Goal: Check status: Check status

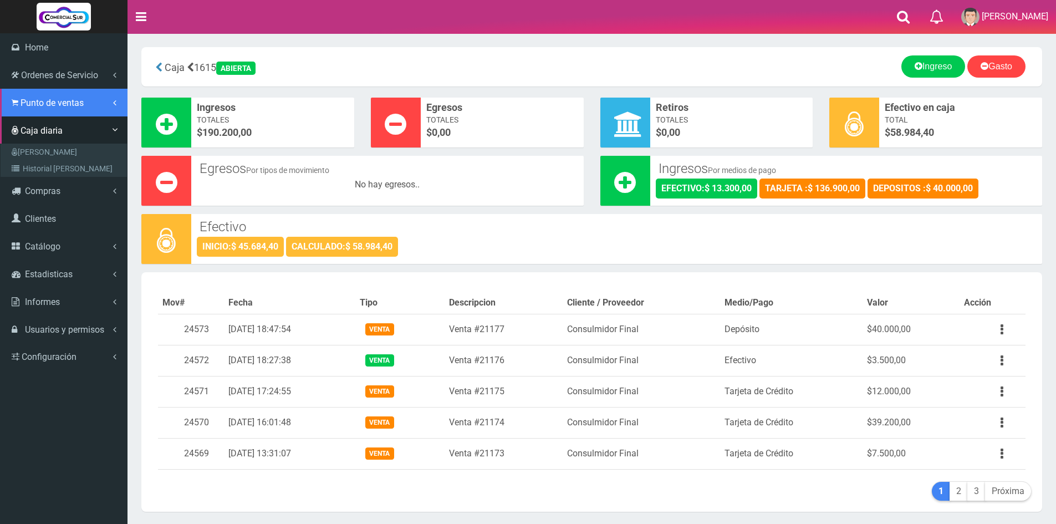
click at [58, 104] on span "Punto de ventas" at bounding box center [52, 103] width 63 height 11
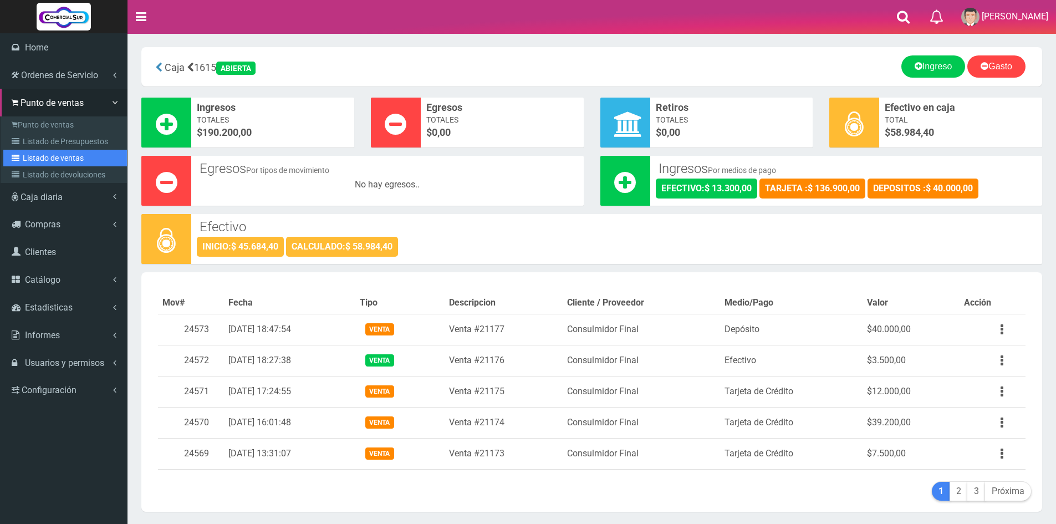
click at [55, 161] on link "Listado de ventas" at bounding box center [65, 158] width 124 height 17
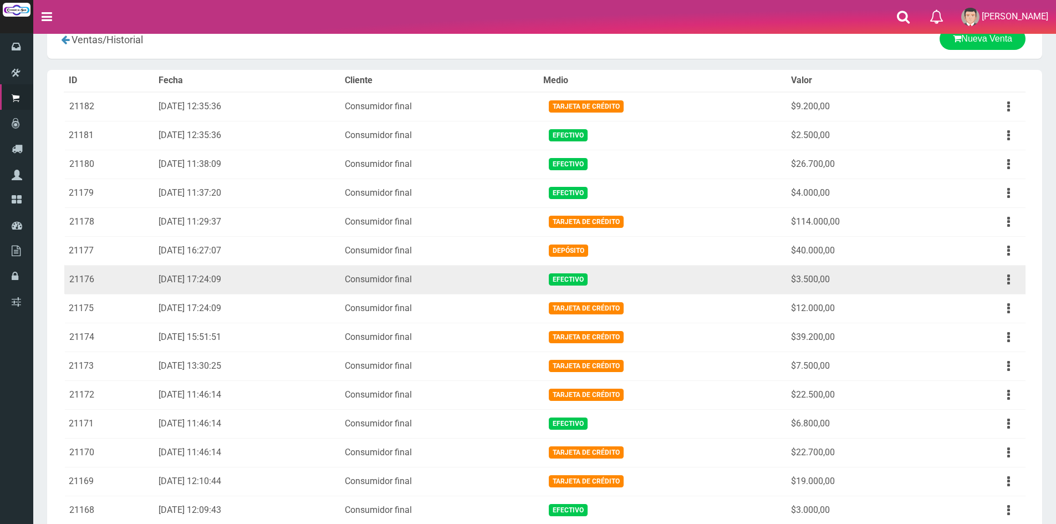
scroll to position [55, 0]
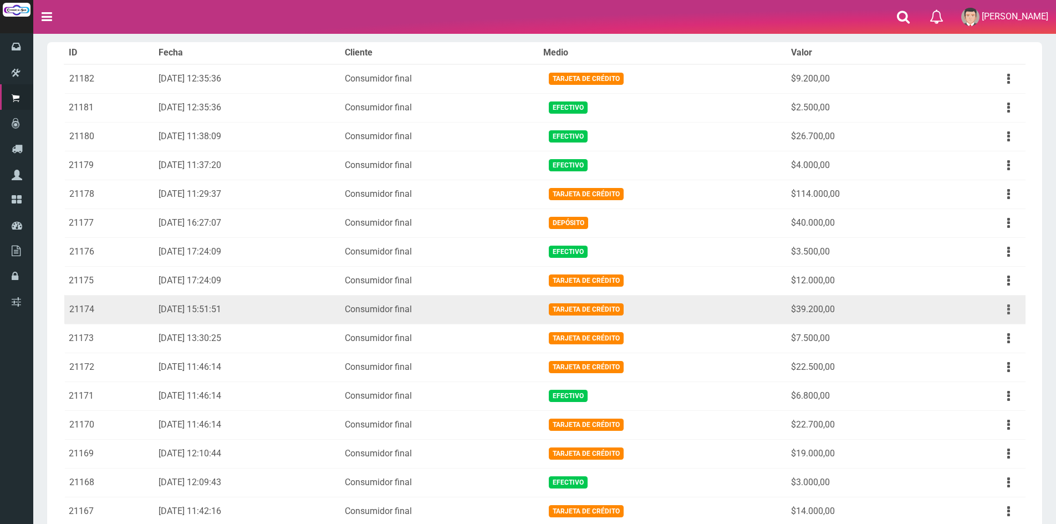
click at [1005, 308] on button "button" at bounding box center [1008, 309] width 25 height 19
click at [1000, 335] on link "Ver" at bounding box center [977, 336] width 88 height 24
